Goal: Task Accomplishment & Management: Complete application form

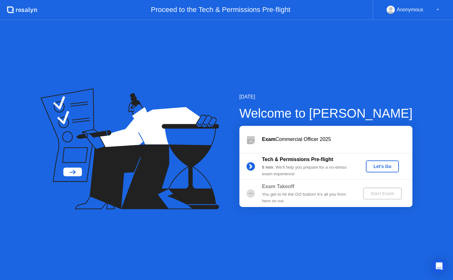
click at [384, 167] on div "Let's Go" at bounding box center [382, 166] width 28 height 5
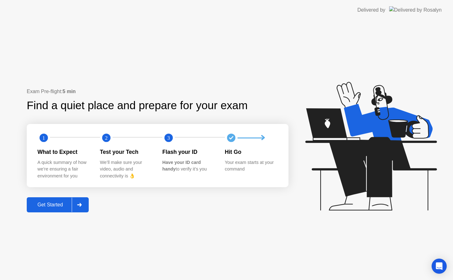
click at [53, 205] on div "Get Started" at bounding box center [50, 205] width 43 height 6
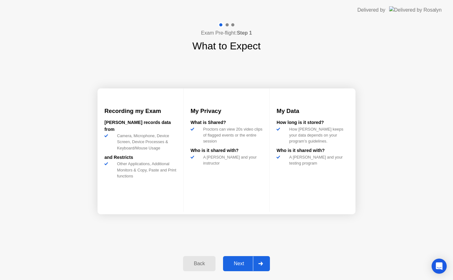
click at [241, 262] on div "Next" at bounding box center [239, 264] width 28 height 6
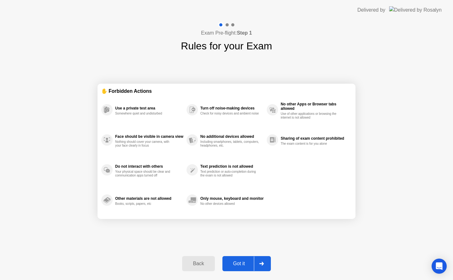
click at [241, 262] on div "Got it" at bounding box center [239, 264] width 30 height 6
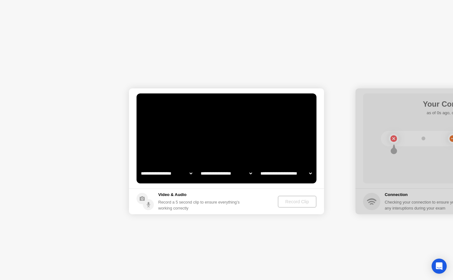
select select "**********"
select select "*******"
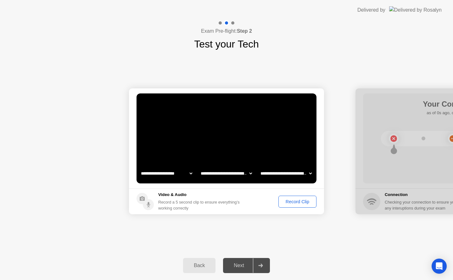
click at [305, 200] on div "Record Clip" at bounding box center [297, 201] width 34 height 5
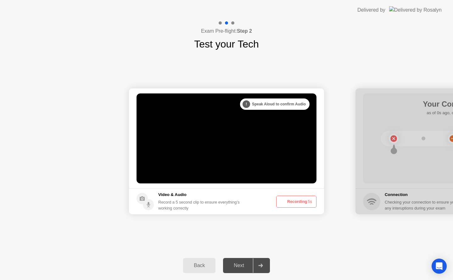
click at [305, 200] on button "Recording 5s" at bounding box center [296, 202] width 40 height 12
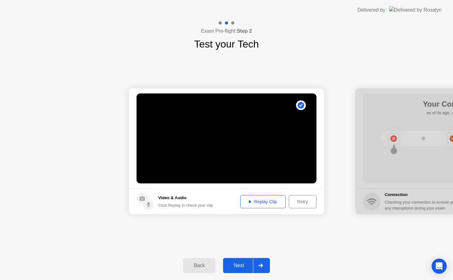
click at [268, 201] on div "Replay Clip" at bounding box center [262, 201] width 41 height 5
click at [241, 272] on button "Next" at bounding box center [246, 265] width 47 height 15
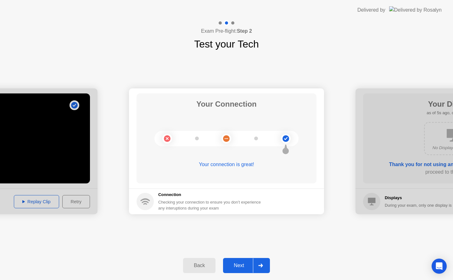
click at [240, 266] on div "Next" at bounding box center [239, 265] width 28 height 6
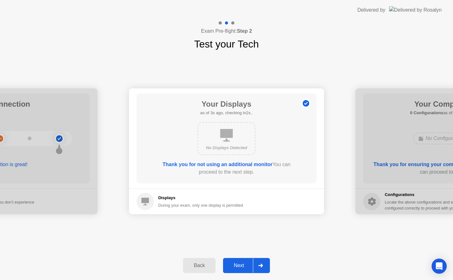
click at [240, 266] on div "Next" at bounding box center [239, 265] width 28 height 6
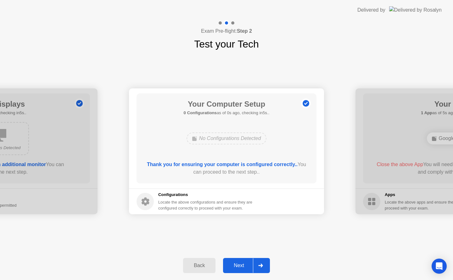
click at [240, 266] on div "Next" at bounding box center [239, 265] width 28 height 6
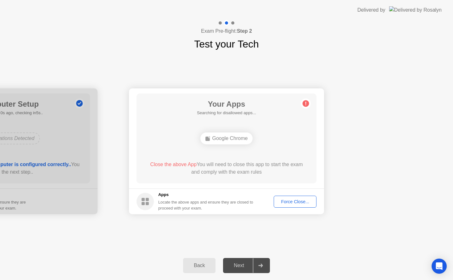
click at [240, 266] on div "Next" at bounding box center [239, 265] width 28 height 6
click at [306, 203] on div "Force Close..." at bounding box center [295, 201] width 38 height 5
click at [293, 202] on div "Force Close..." at bounding box center [295, 201] width 38 height 5
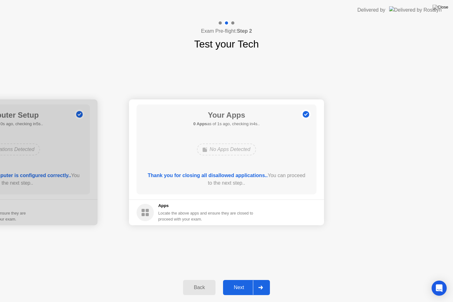
click at [240, 279] on button "Next" at bounding box center [246, 287] width 47 height 15
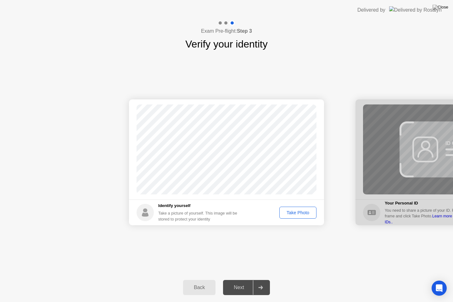
click at [292, 213] on div "Take Photo" at bounding box center [297, 212] width 33 height 5
click at [250, 279] on div "Next" at bounding box center [239, 287] width 28 height 6
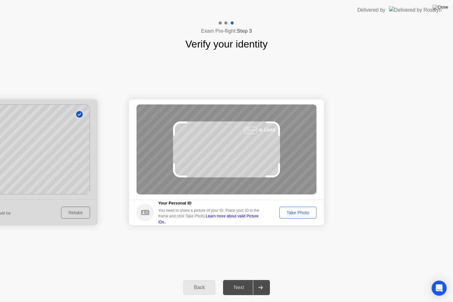
click at [294, 215] on div "Take Photo" at bounding box center [297, 212] width 33 height 5
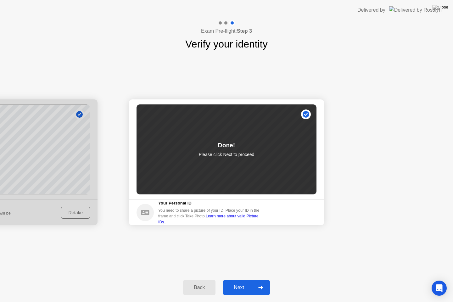
click at [244, 279] on div "Next" at bounding box center [239, 287] width 28 height 6
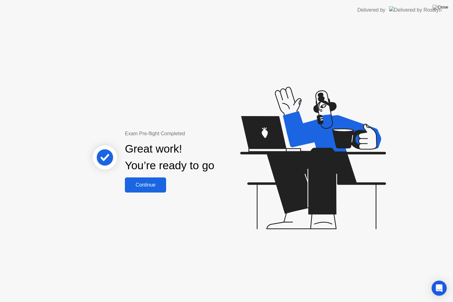
click at [148, 186] on div "Continue" at bounding box center [145, 185] width 37 height 6
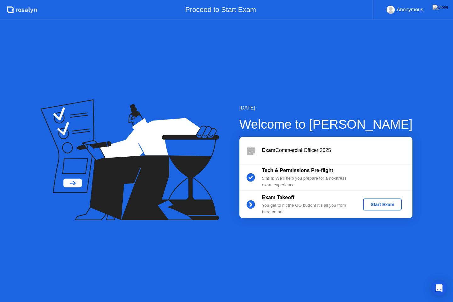
click at [388, 207] on div "Start Exam" at bounding box center [382, 204] width 34 height 5
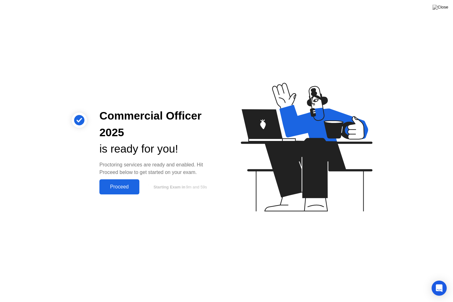
click at [130, 187] on div "Proceed" at bounding box center [119, 187] width 36 height 6
